Goal: Subscribe to service/newsletter: Subscribe to service/newsletter

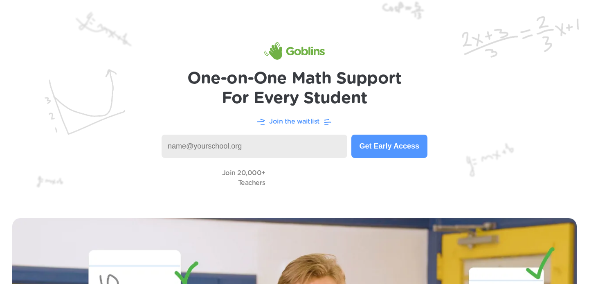
click at [286, 121] on p "Join the waitlist" at bounding box center [294, 122] width 51 height 10
click at [227, 139] on input at bounding box center [255, 146] width 186 height 23
type input "R"
type input "[EMAIL_ADDRESS][DOMAIN_NAME]"
click at [379, 147] on button "Get Early Access" at bounding box center [389, 146] width 76 height 23
